Goal: Contribute content: Contribute content

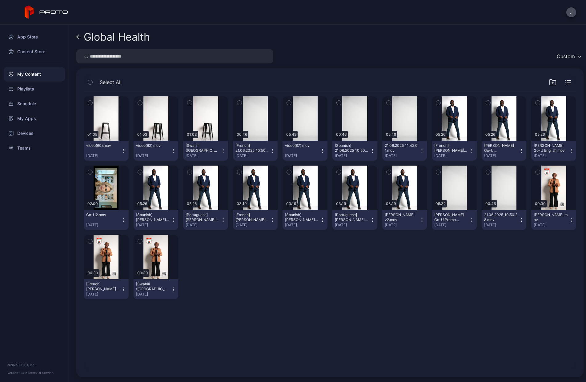
click at [80, 39] on icon at bounding box center [78, 36] width 5 height 5
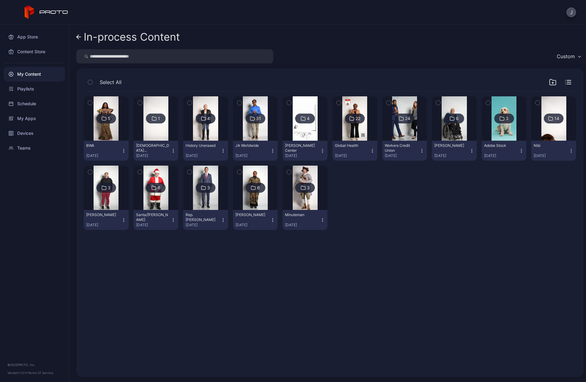
click at [106, 129] on img at bounding box center [105, 118] width 25 height 44
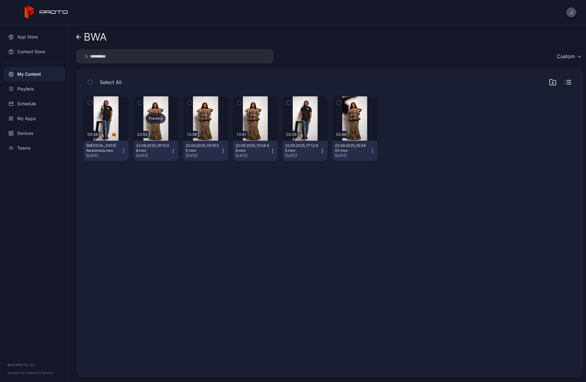
click at [165, 117] on div "Preview" at bounding box center [156, 118] width 20 height 10
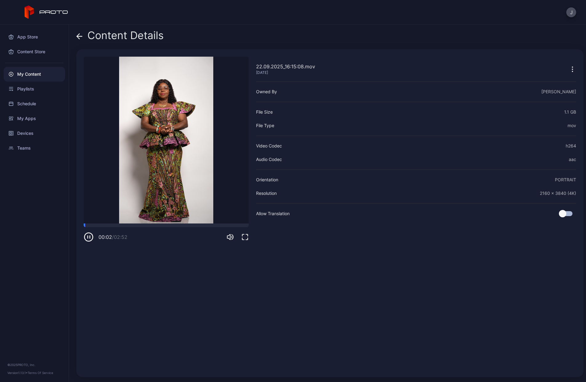
click at [88, 238] on icon "button" at bounding box center [88, 237] width 0 height 2
click at [84, 37] on div "Content Details" at bounding box center [119, 37] width 87 height 15
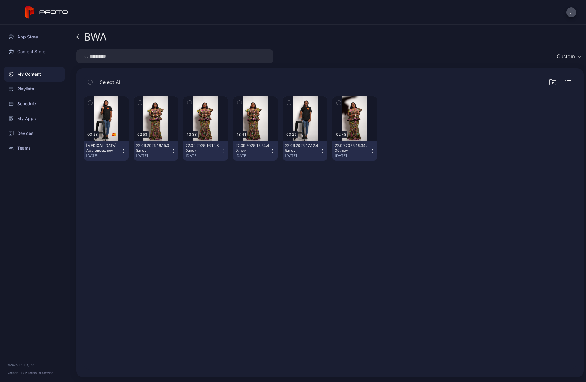
click at [225, 149] on icon "button" at bounding box center [222, 150] width 5 height 5
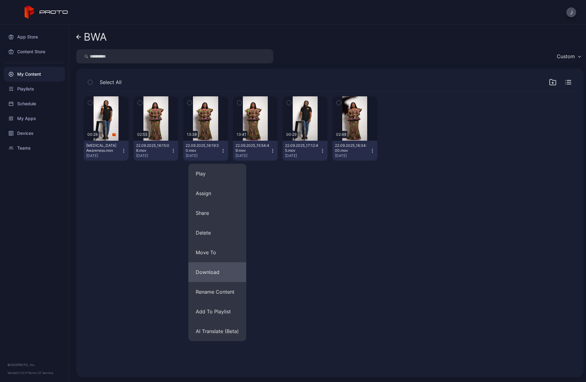
click at [217, 272] on button "Download" at bounding box center [217, 272] width 58 height 20
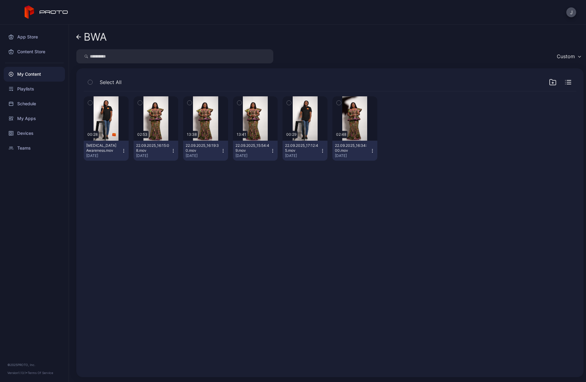
click at [275, 150] on icon "button" at bounding box center [272, 150] width 5 height 5
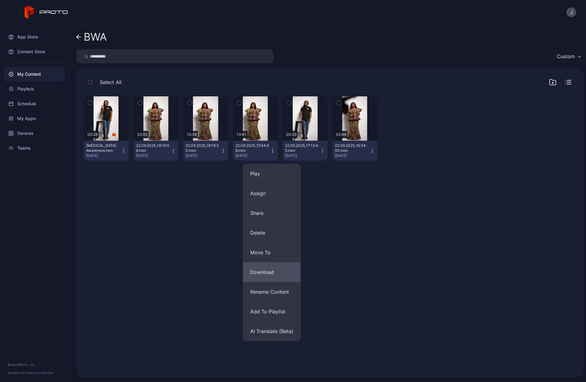
click at [258, 275] on button "Download" at bounding box center [272, 272] width 58 height 20
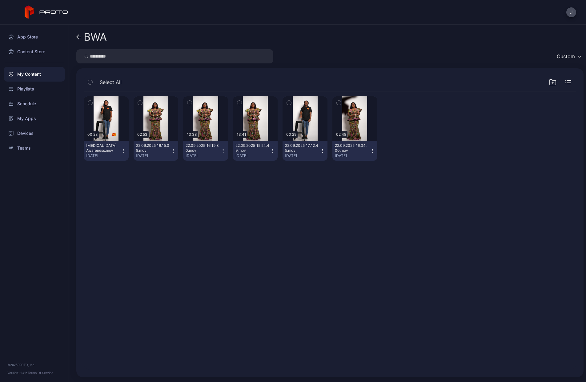
click at [79, 39] on icon at bounding box center [78, 37] width 2 height 4
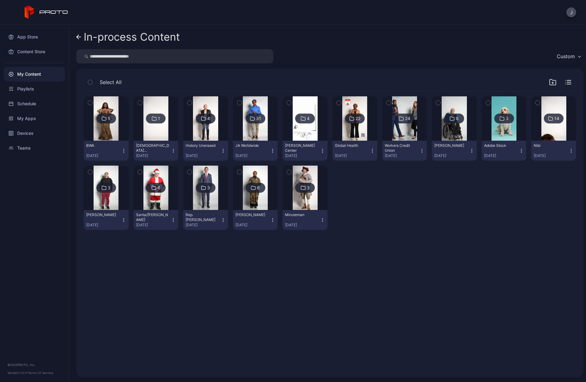
click at [79, 39] on icon at bounding box center [78, 37] width 2 height 4
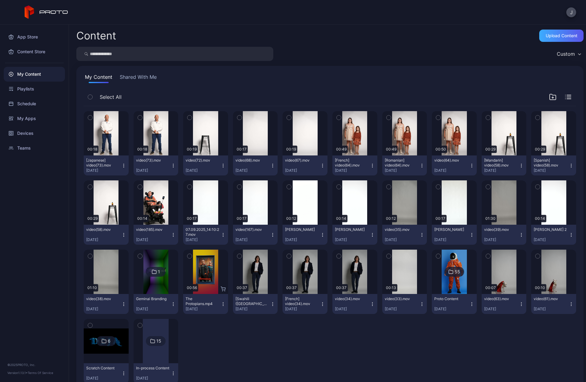
click at [546, 39] on div "Upload Content" at bounding box center [561, 36] width 44 height 12
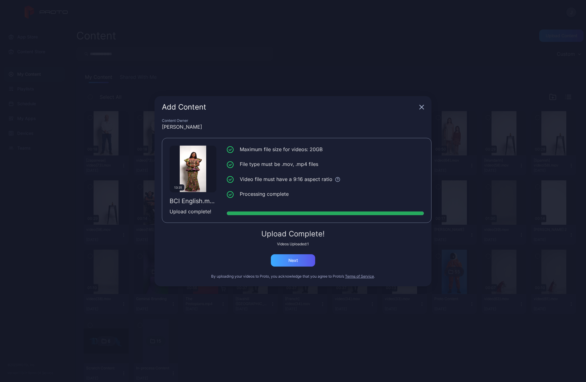
click at [280, 261] on div "Next" at bounding box center [293, 260] width 44 height 12
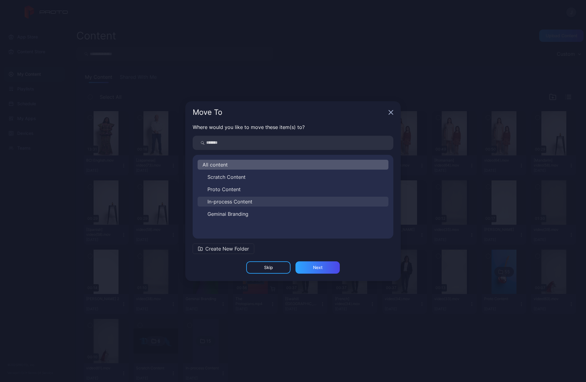
click at [230, 200] on span "In-process Content" at bounding box center [229, 201] width 45 height 7
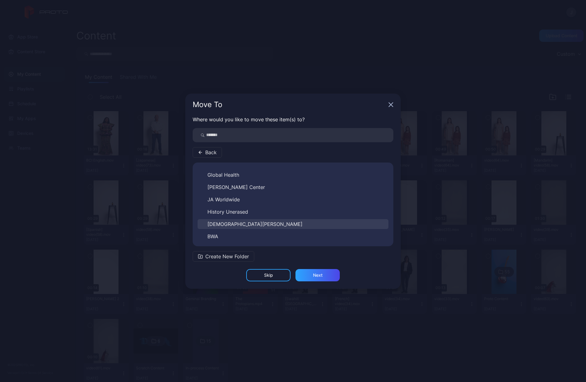
scroll to position [121, 0]
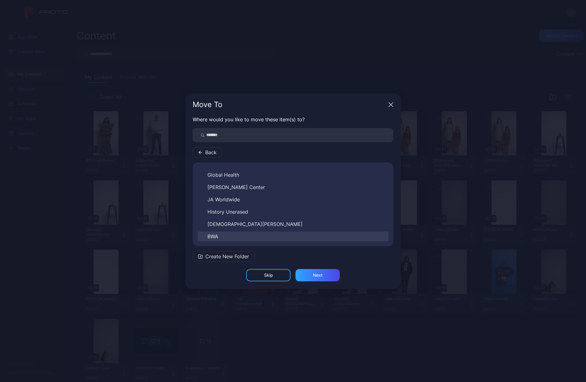
click at [226, 235] on button "BWA" at bounding box center [292, 236] width 191 height 10
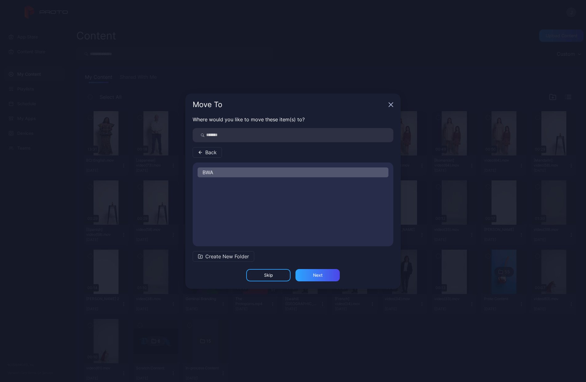
scroll to position [0, 0]
click at [207, 150] on span "Back" at bounding box center [210, 152] width 11 height 7
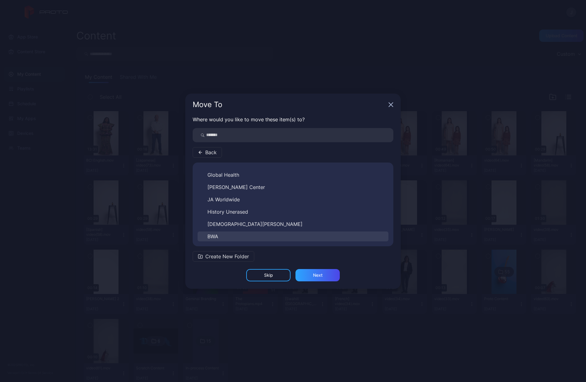
scroll to position [121, 0]
click at [237, 235] on button "BWA" at bounding box center [292, 236] width 191 height 10
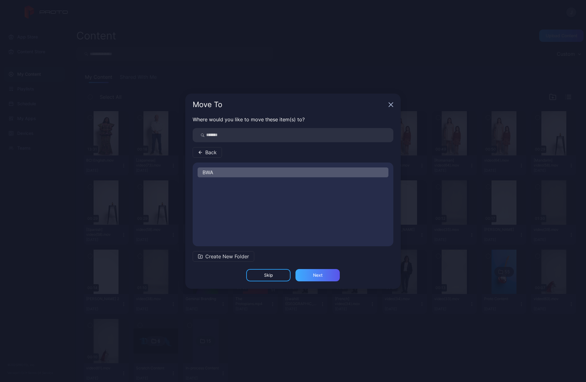
click at [316, 276] on div "Next" at bounding box center [318, 274] width 10 height 5
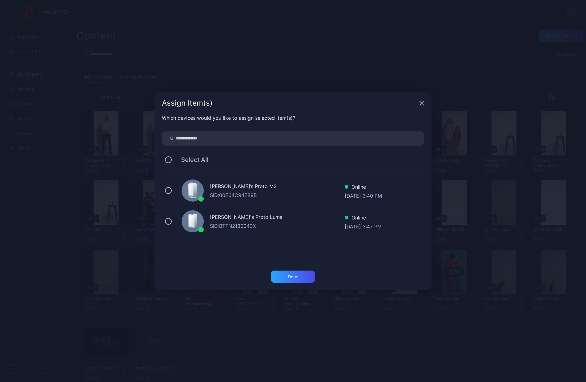
click at [232, 188] on div "[PERSON_NAME]’s Proto M2" at bounding box center [277, 186] width 135 height 9
click at [290, 279] on div "Done" at bounding box center [293, 276] width 10 height 5
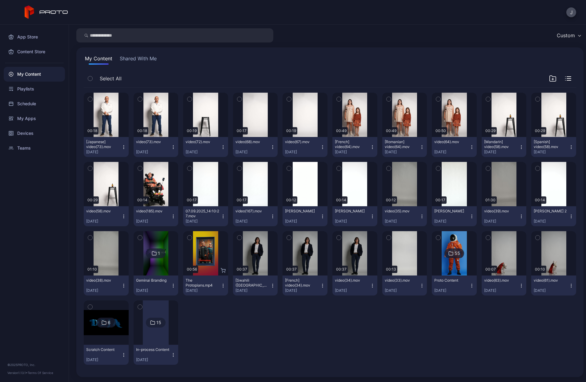
scroll to position [18, 0]
click at [169, 339] on div at bounding box center [156, 322] width 26 height 44
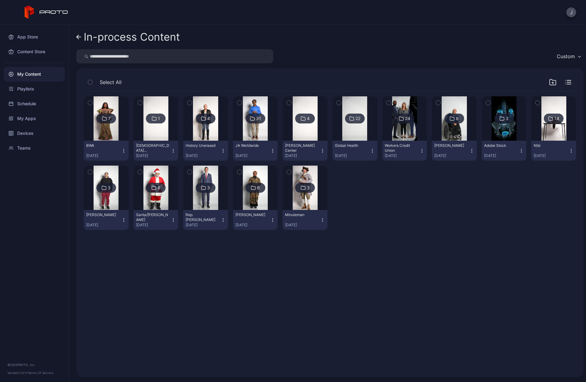
click at [95, 132] on div at bounding box center [106, 118] width 44 height 44
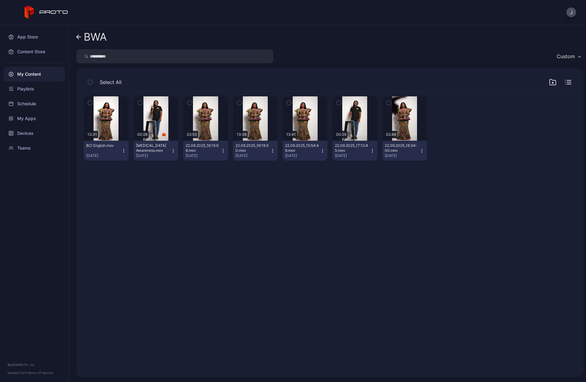
click at [81, 36] on link "BWA" at bounding box center [91, 37] width 30 height 15
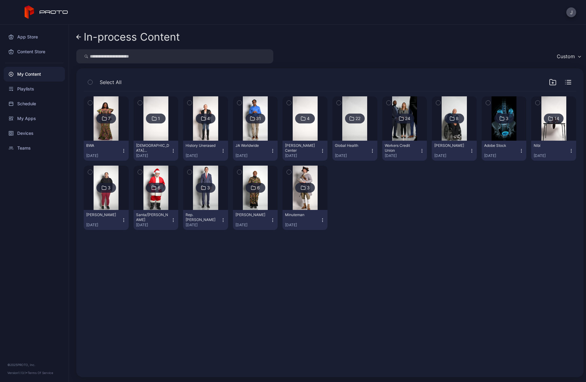
click at [119, 59] on input "search" at bounding box center [174, 56] width 197 height 14
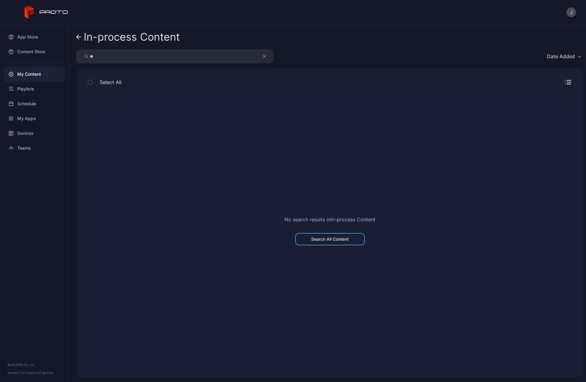
type input "*"
click at [77, 36] on icon at bounding box center [78, 37] width 2 height 4
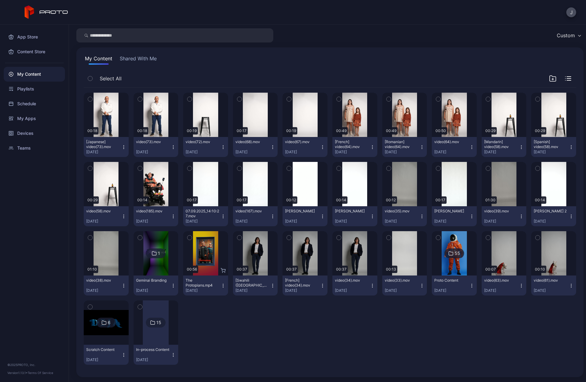
click at [169, 335] on div at bounding box center [156, 322] width 26 height 44
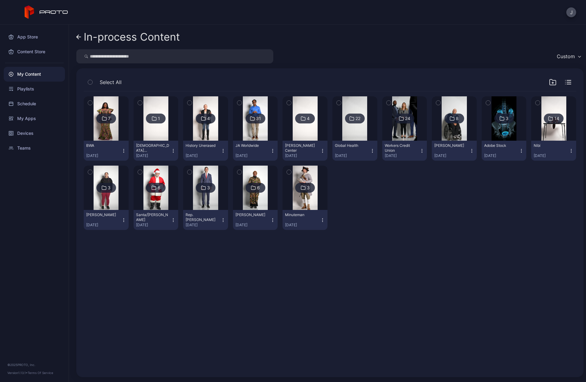
click at [110, 118] on div "7" at bounding box center [109, 119] width 2 height 6
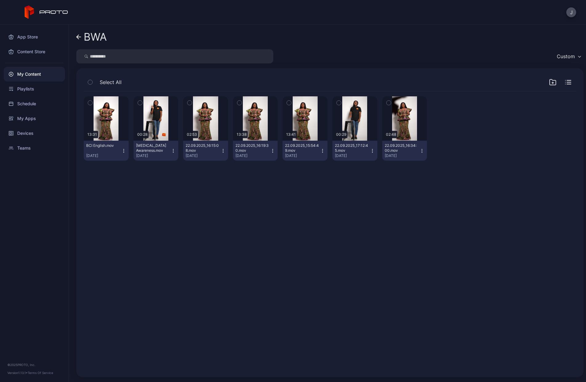
click at [77, 36] on icon at bounding box center [78, 36] width 5 height 5
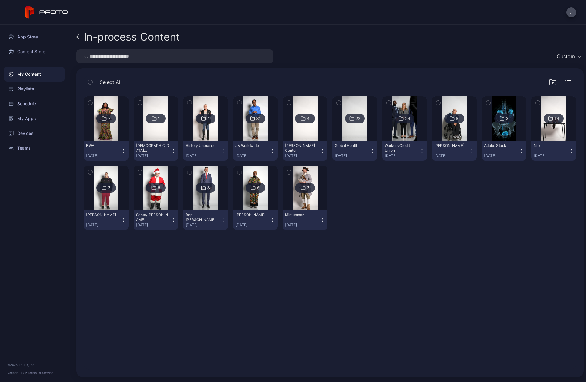
click at [77, 36] on icon at bounding box center [78, 36] width 5 height 5
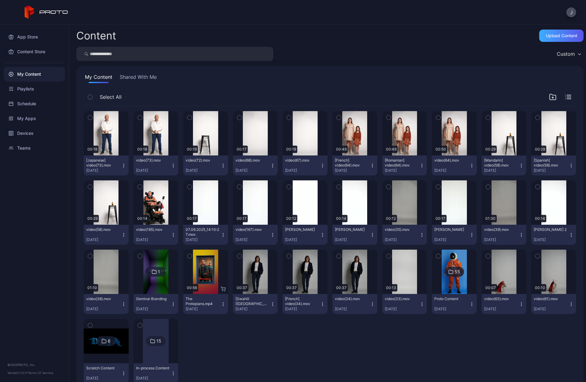
click at [563, 34] on div "Upload Content" at bounding box center [561, 35] width 32 height 5
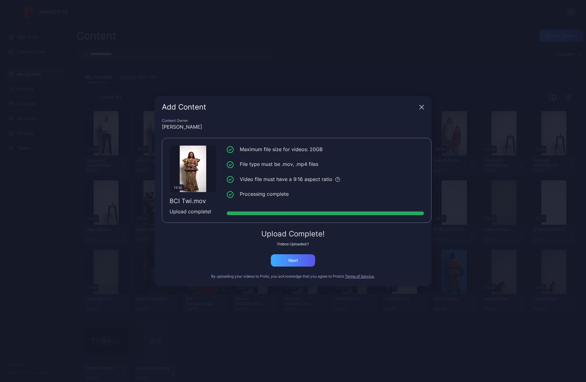
click at [303, 262] on div "Next" at bounding box center [293, 260] width 44 height 12
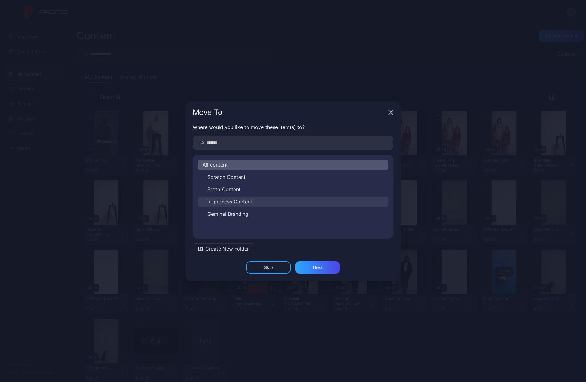
click at [245, 198] on span "In-process Content" at bounding box center [229, 201] width 45 height 7
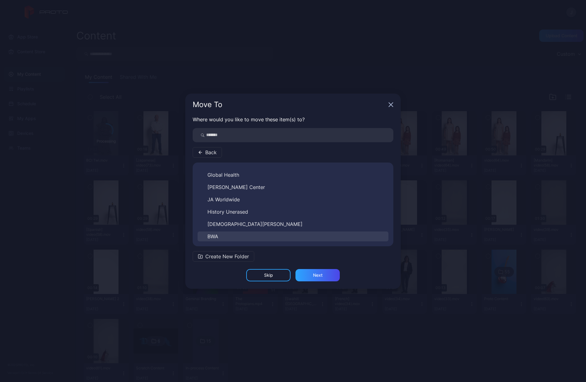
scroll to position [121, 0]
click at [232, 235] on button "BWA" at bounding box center [292, 236] width 191 height 10
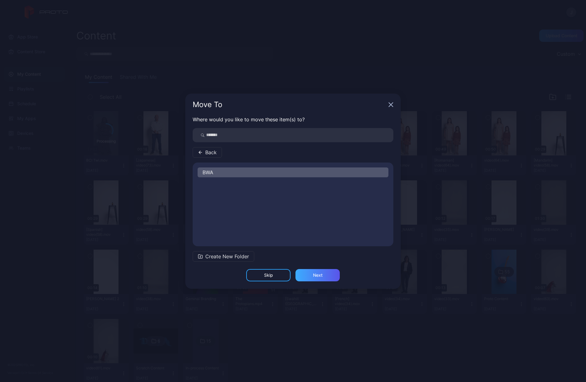
click at [318, 276] on div "Next" at bounding box center [318, 274] width 10 height 5
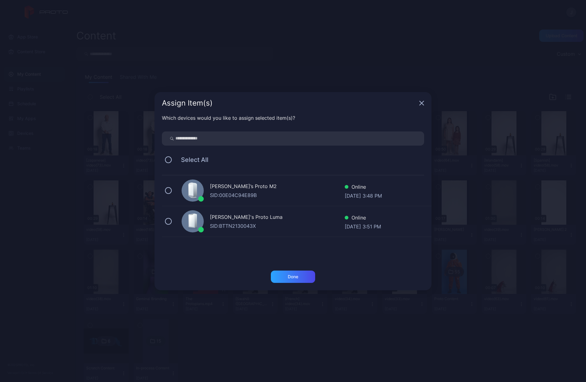
click at [208, 192] on div "[PERSON_NAME]’s Proto M2 SID: 00E04C94E89B Online [DATE] 3:48 PM" at bounding box center [296, 190] width 269 height 31
click at [305, 279] on div "Done" at bounding box center [293, 276] width 44 height 12
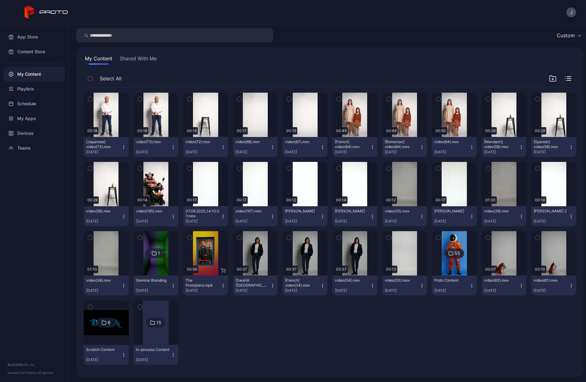
scroll to position [18, 0]
click at [169, 332] on div at bounding box center [156, 322] width 26 height 44
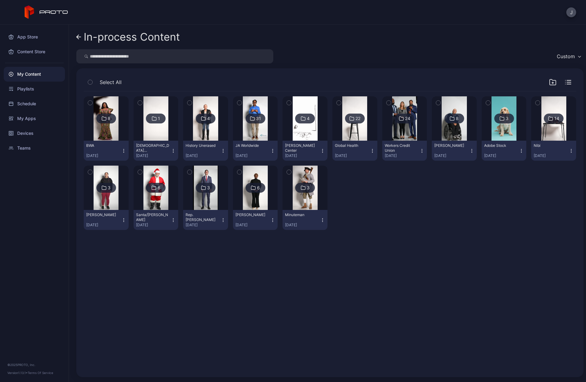
click at [113, 140] on img at bounding box center [105, 118] width 25 height 44
